Goal: Task Accomplishment & Management: Manage account settings

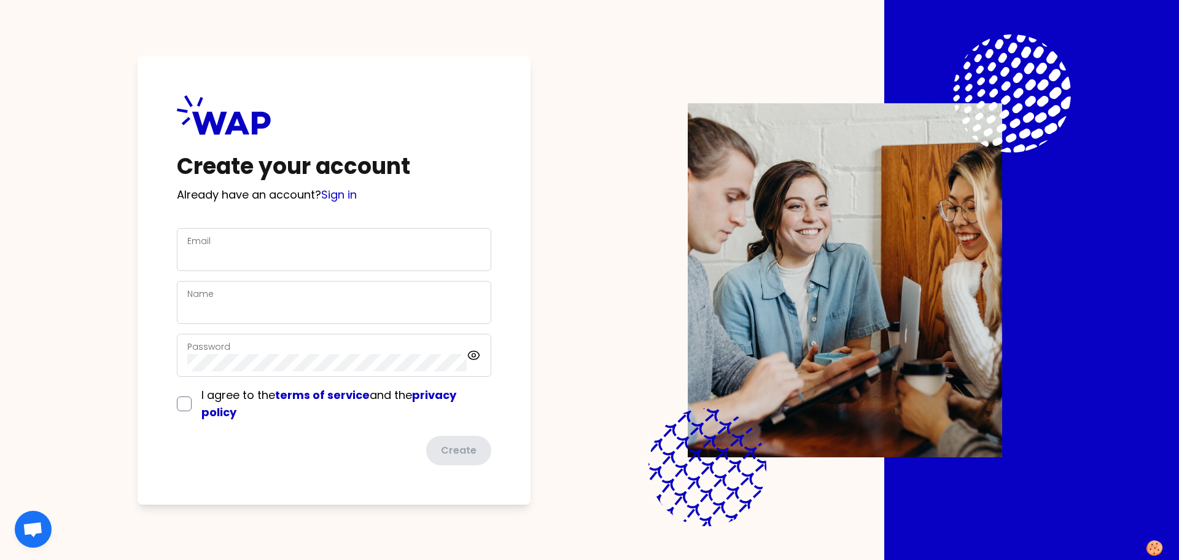
click at [310, 245] on div "Email" at bounding box center [334, 249] width 294 height 32
type input "[PERSON_NAME][EMAIL_ADDRESS][DOMAIN_NAME]"
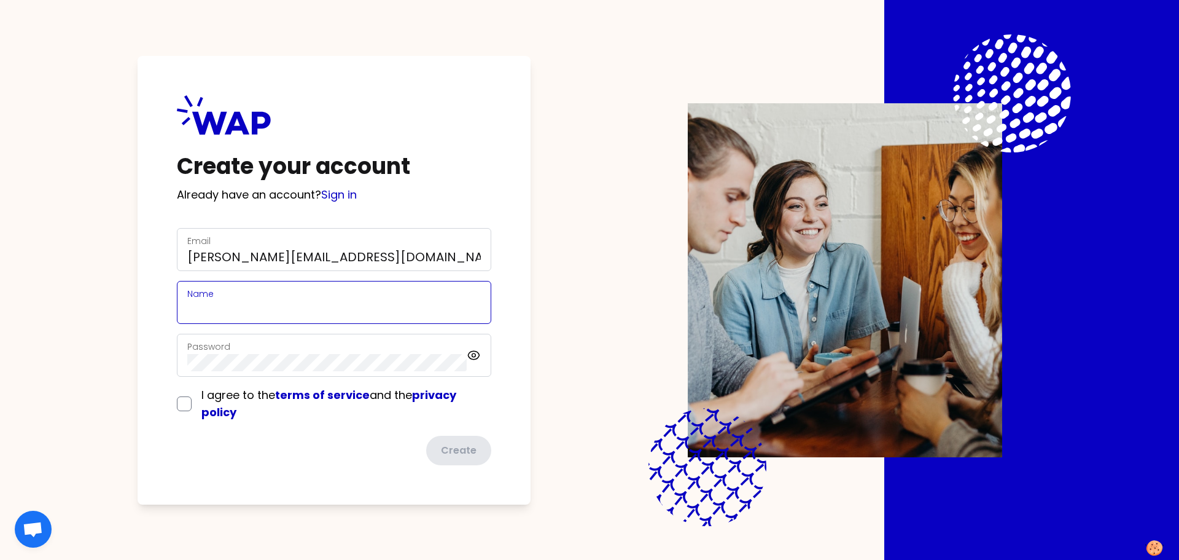
click at [413, 310] on input "Name" at bounding box center [334, 309] width 294 height 17
click at [424, 361] on div "Password" at bounding box center [326, 355] width 279 height 32
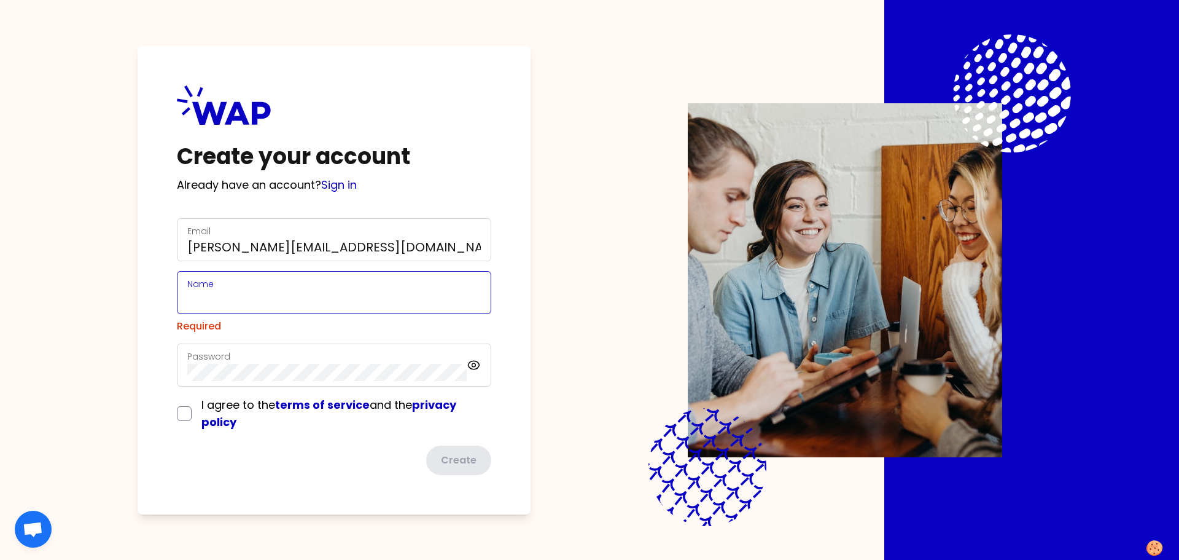
click at [337, 295] on input "Name" at bounding box center [334, 299] width 294 height 17
type input "[PERSON_NAME]"
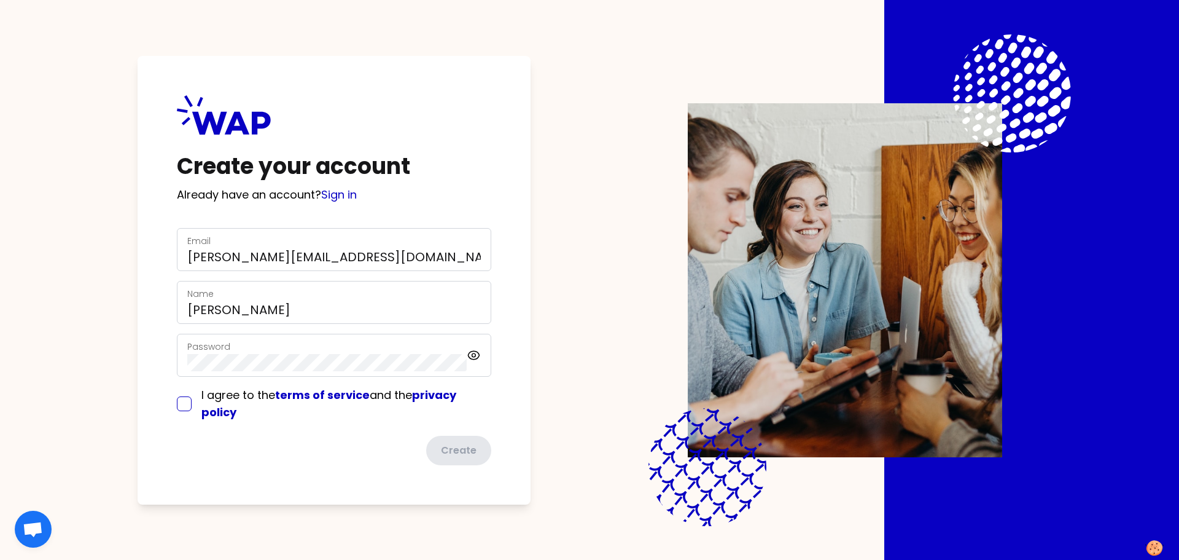
click at [184, 403] on input "checkbox" at bounding box center [184, 403] width 15 height 15
checkbox input "true"
click at [450, 449] on button "Create" at bounding box center [458, 450] width 68 height 32
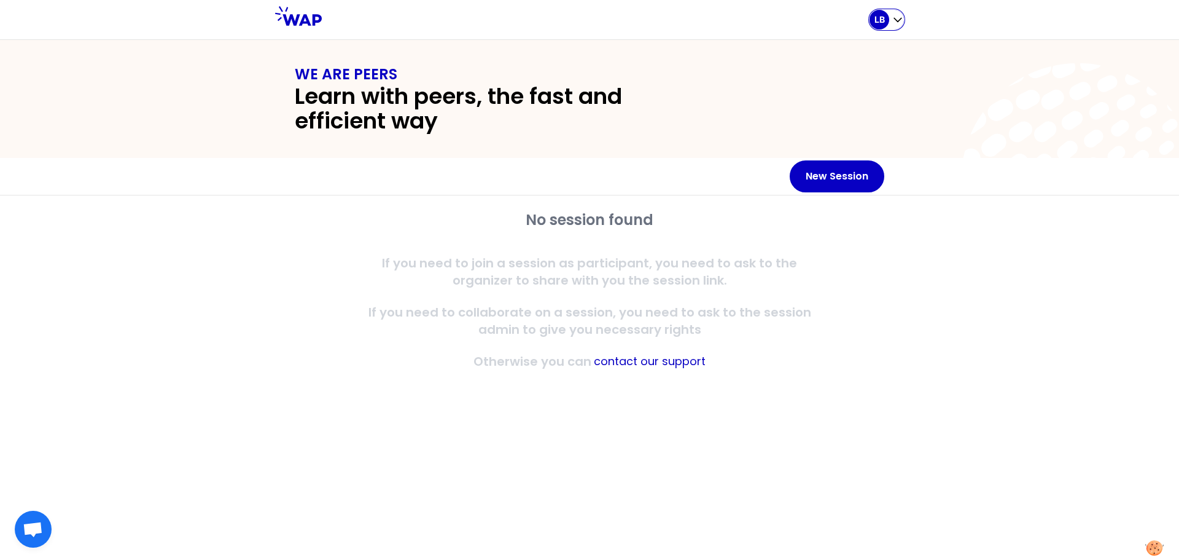
click at [896, 23] on icon "button" at bounding box center [898, 20] width 12 height 12
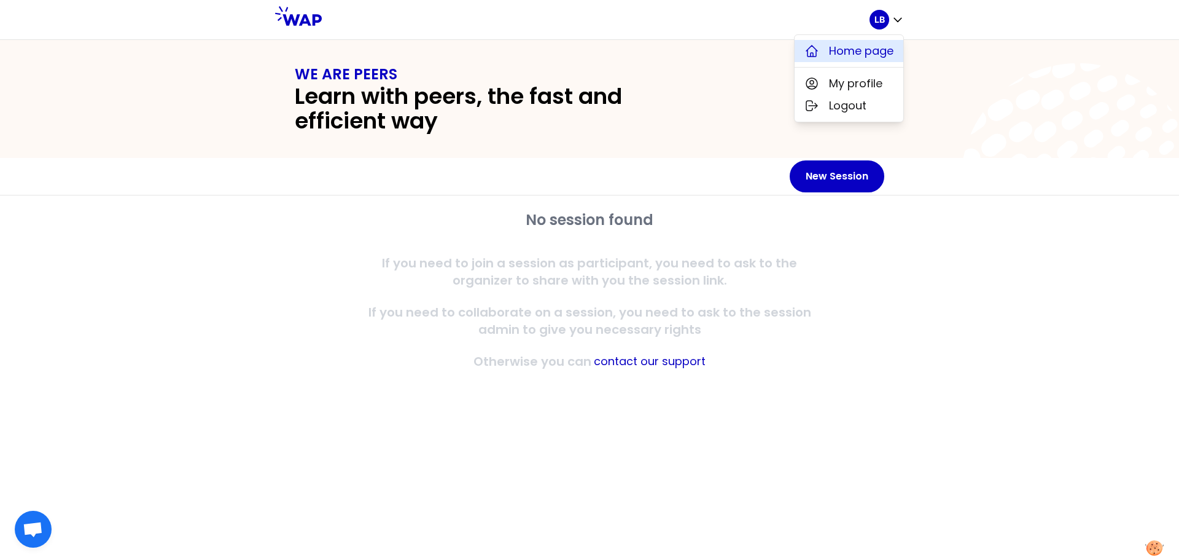
click at [881, 50] on span "Home page" at bounding box center [861, 50] width 64 height 17
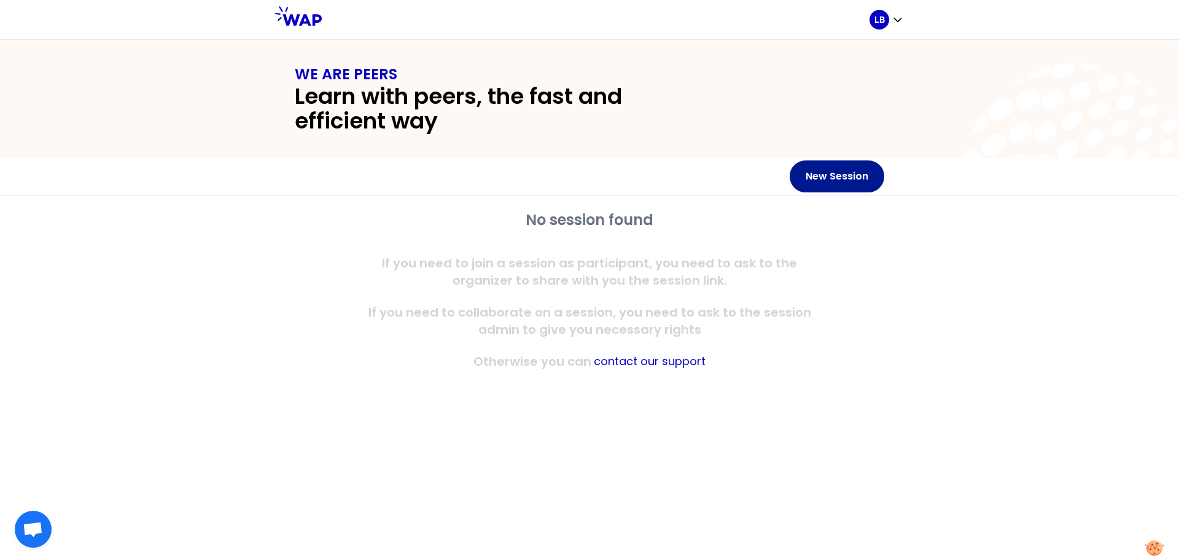
click at [818, 180] on button "New Session" at bounding box center [837, 176] width 95 height 32
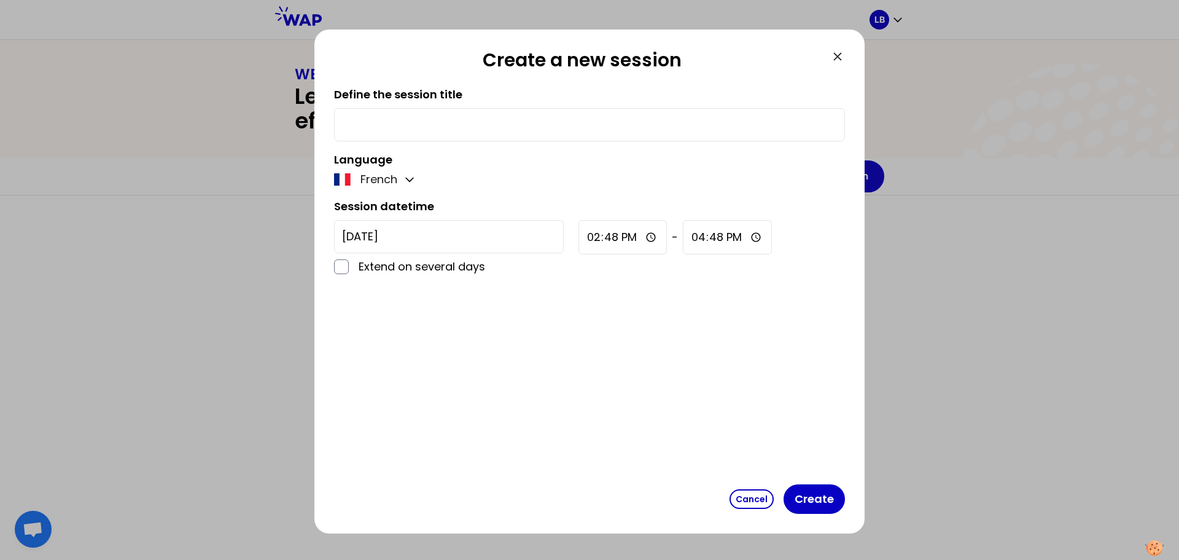
click at [838, 58] on icon at bounding box center [837, 56] width 15 height 15
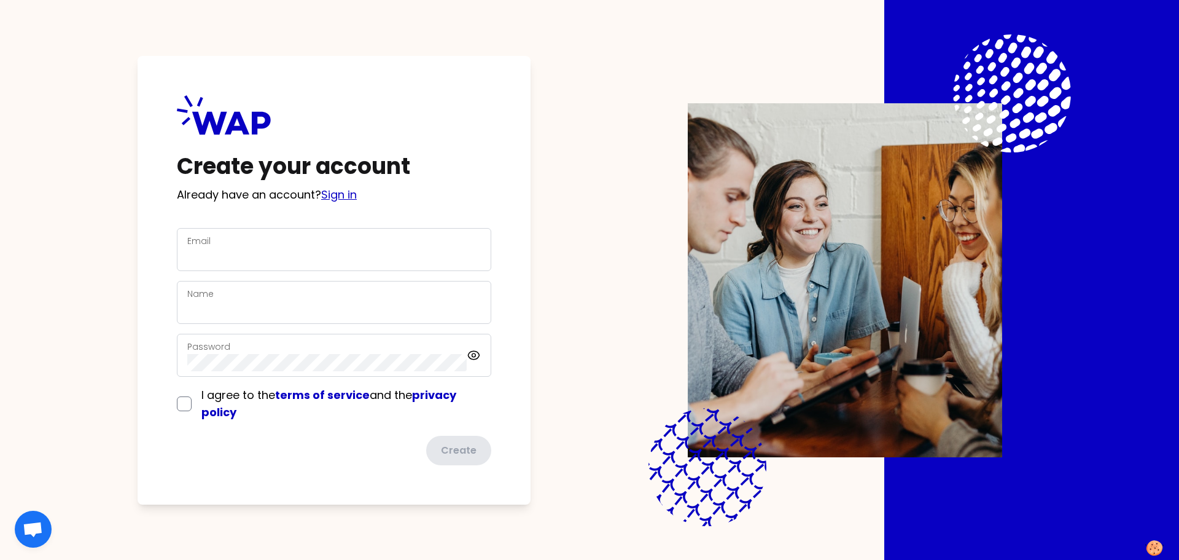
click at [338, 195] on link "Sign in" at bounding box center [339, 194] width 36 height 15
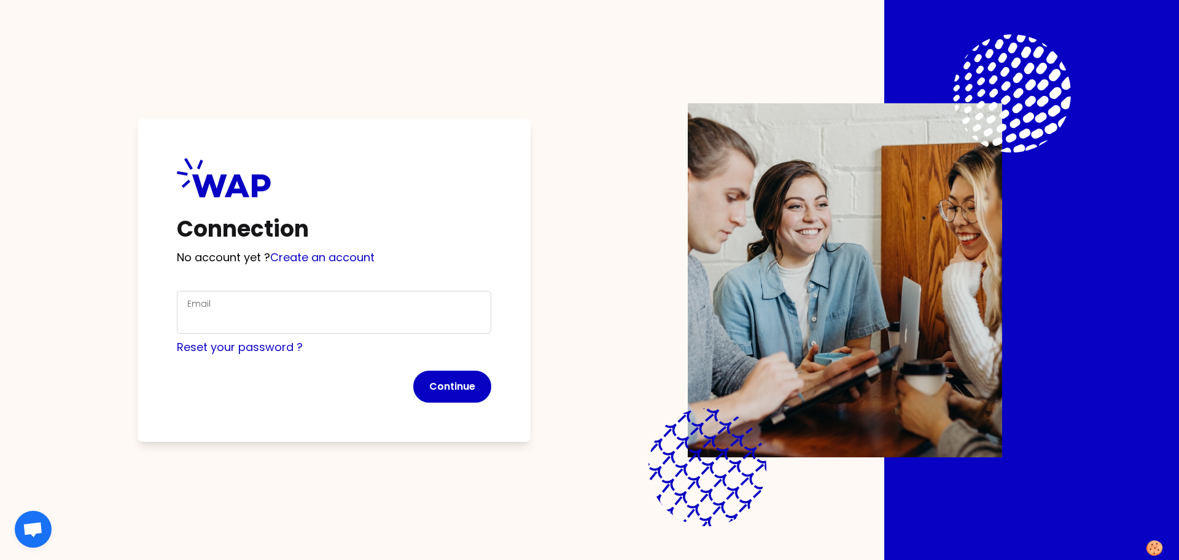
click at [263, 302] on div "Email" at bounding box center [334, 312] width 294 height 32
type input "[PERSON_NAME][EMAIL_ADDRESS][DOMAIN_NAME]"
click at [450, 382] on button "Continue" at bounding box center [452, 386] width 78 height 32
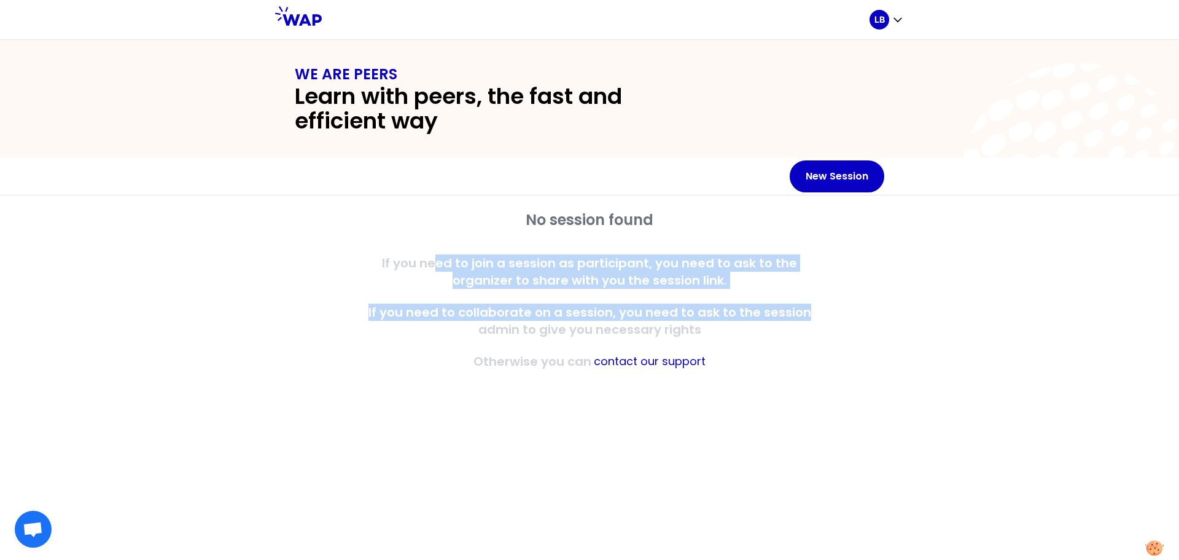
drag, startPoint x: 410, startPoint y: 260, endPoint x: 822, endPoint y: 312, distance: 416.0
click at [823, 314] on div "No session found If you need to join a session as participant, you need to ask …" at bounding box center [590, 290] width 472 height 160
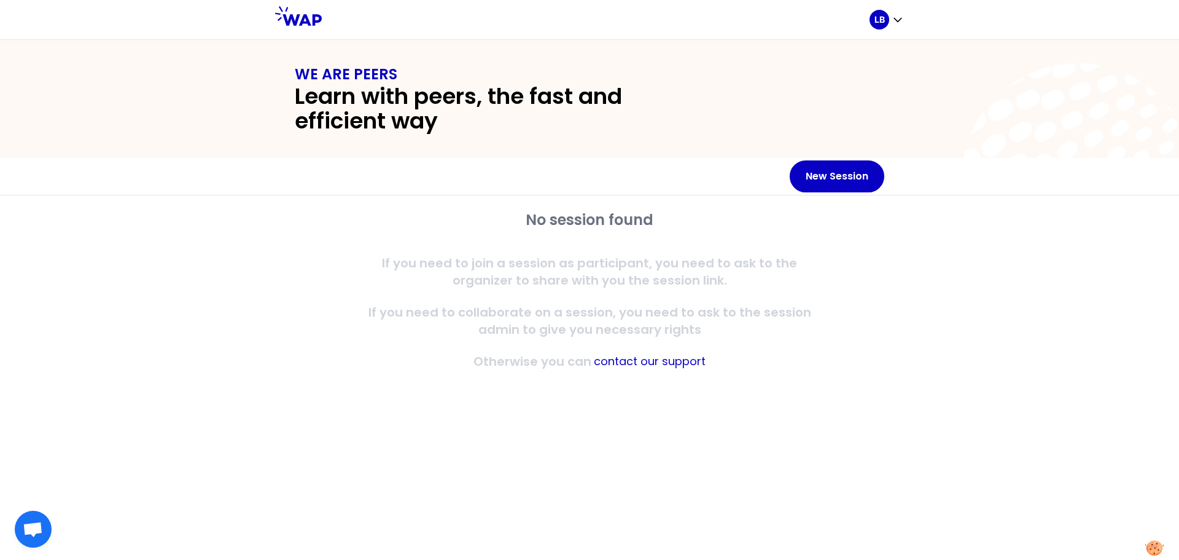
click at [757, 353] on div "No session found If you need to join a session as participant, you need to ask …" at bounding box center [590, 290] width 472 height 160
click at [49, 520] on span "Open chat" at bounding box center [33, 528] width 37 height 37
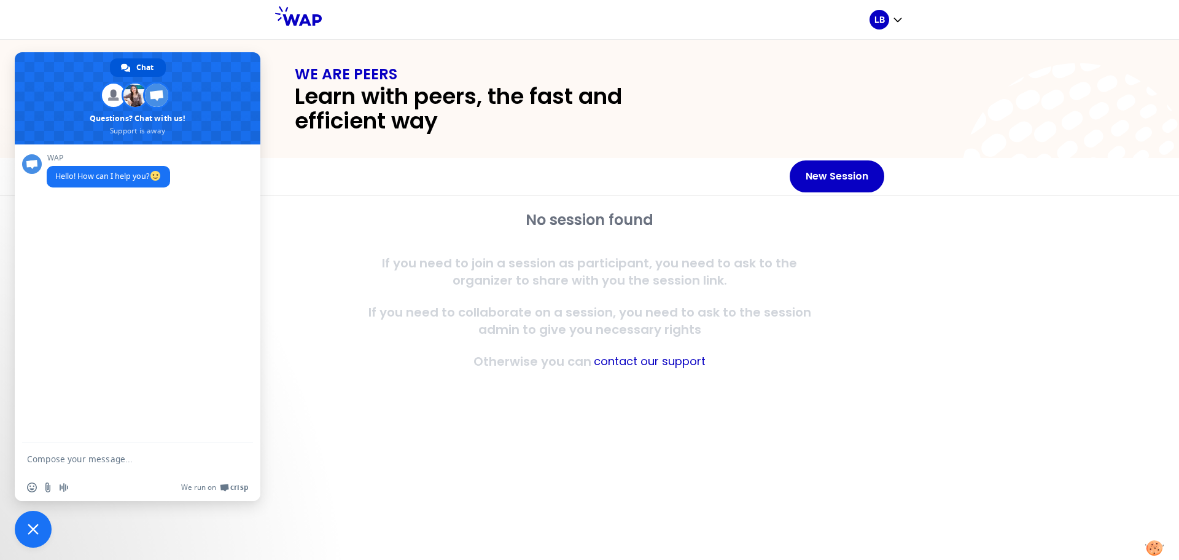
click at [336, 284] on div "No session found If you need to join a session as participant, you need to ask …" at bounding box center [590, 290] width 590 height 160
click at [36, 527] on span "Close chat" at bounding box center [33, 528] width 11 height 11
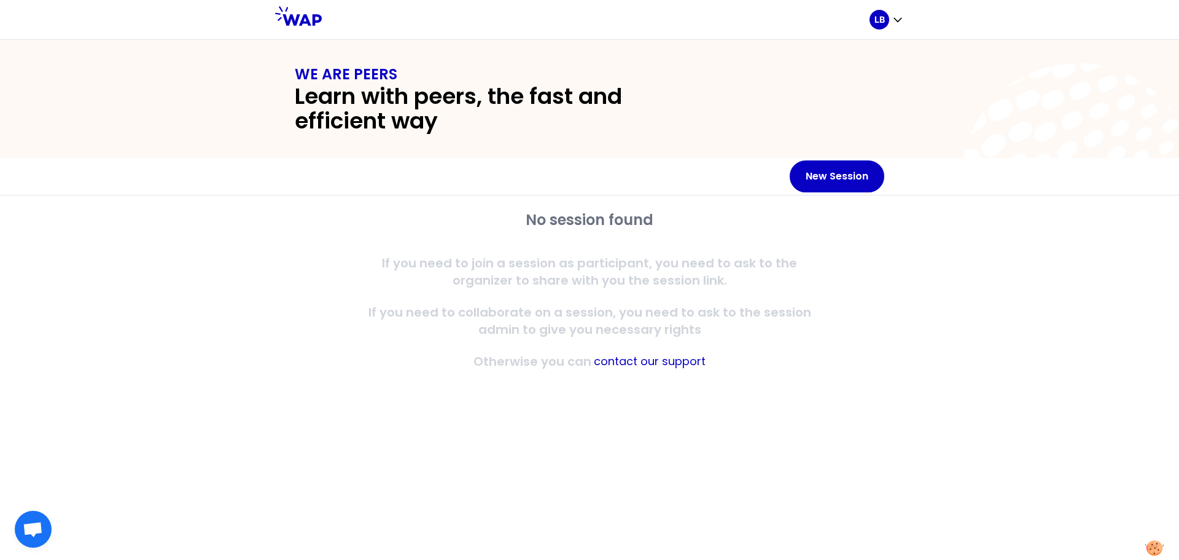
click at [511, 393] on div "No session found If you need to join a session as participant, you need to ask …" at bounding box center [589, 302] width 629 height 214
click at [892, 19] on icon "button" at bounding box center [898, 20] width 12 height 12
click at [854, 83] on span "My profile" at bounding box center [855, 83] width 53 height 17
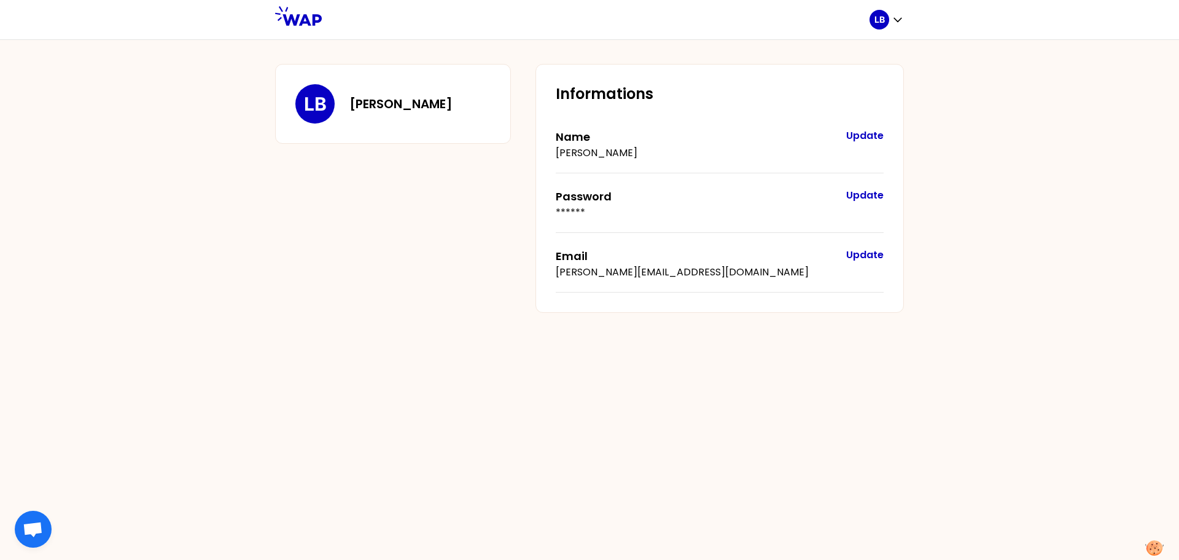
click at [959, 294] on div "LB Laurent BODAINE Informations Name Laurent BODAINE Update Password ****** Upd…" at bounding box center [589, 299] width 1179 height 520
click at [889, 18] on div "LB" at bounding box center [887, 20] width 34 height 20
click at [504, 399] on div "LB Laurent BODAINE Informations Name Laurent BODAINE Update Password ****** Upd…" at bounding box center [589, 299] width 1179 height 520
click at [892, 19] on icon "button" at bounding box center [898, 20] width 12 height 12
drag, startPoint x: 332, startPoint y: 186, endPoint x: 338, endPoint y: 178, distance: 9.7
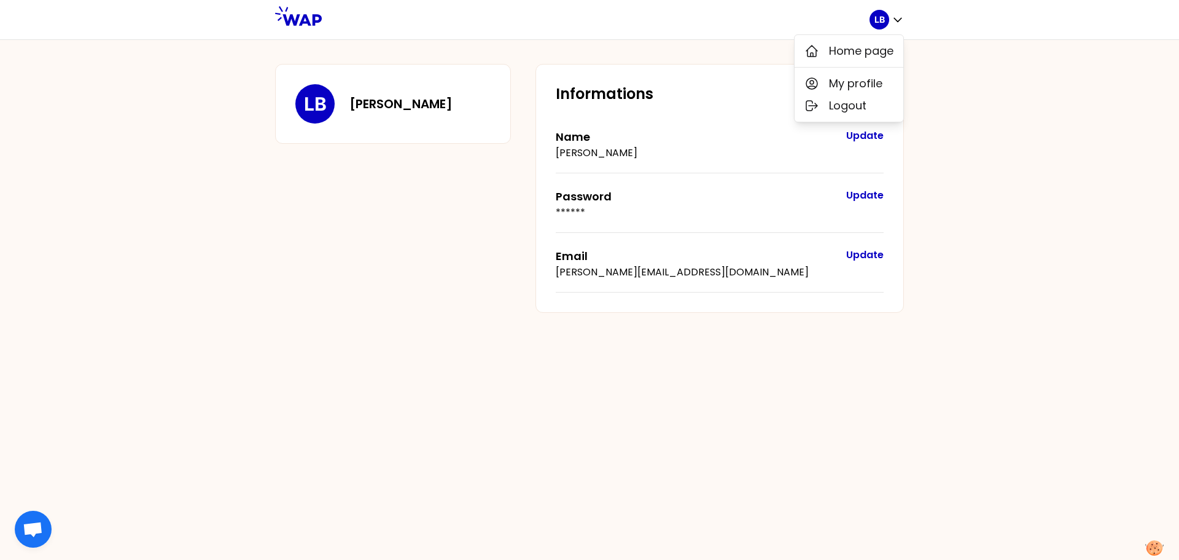
click at [332, 186] on div "LB Laurent BODAINE Informations Name Laurent BODAINE Update Password ****** Upd…" at bounding box center [589, 188] width 629 height 249
